Goal: Obtain resource: Download file/media

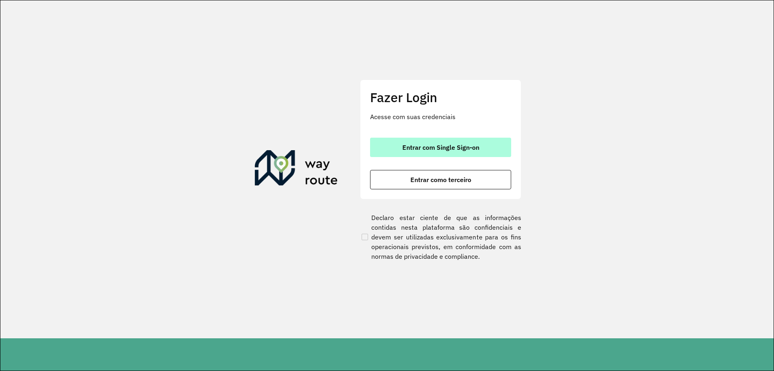
click at [430, 150] on span "Entrar com Single Sign-on" at bounding box center [441, 147] width 77 height 6
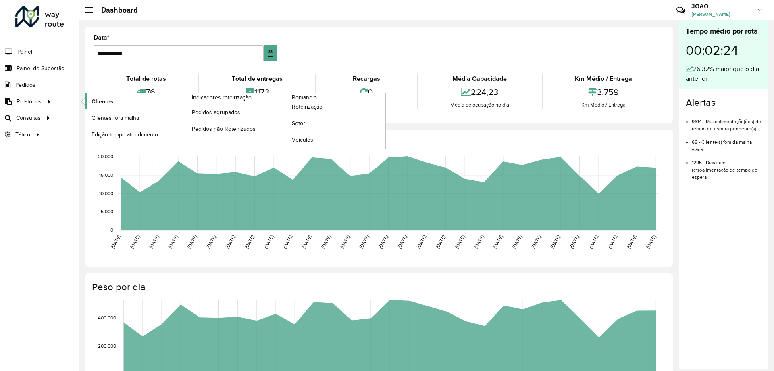
click at [125, 100] on link "Clientes" at bounding box center [135, 101] width 100 height 16
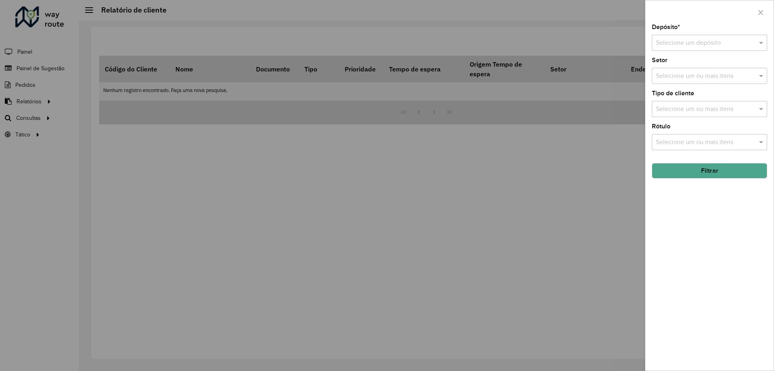
click at [713, 41] on input "text" at bounding box center [701, 43] width 91 height 10
click at [703, 65] on div "CDD Santa Luzia" at bounding box center [710, 66] width 115 height 14
click at [686, 237] on div "Depósito * Selecione um depósito × CDD Santa Luzia × Setor Selecione um ou mais…" at bounding box center [710, 197] width 128 height 346
click at [722, 172] on button "Filtrar" at bounding box center [709, 170] width 115 height 15
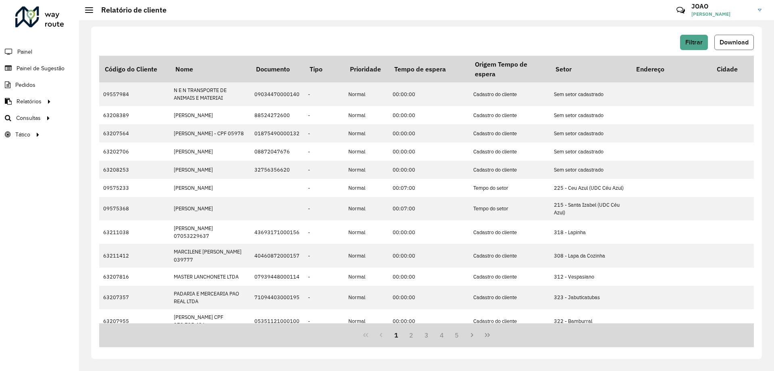
click at [730, 42] on span "Download" at bounding box center [734, 42] width 29 height 7
